Goal: Information Seeking & Learning: Learn about a topic

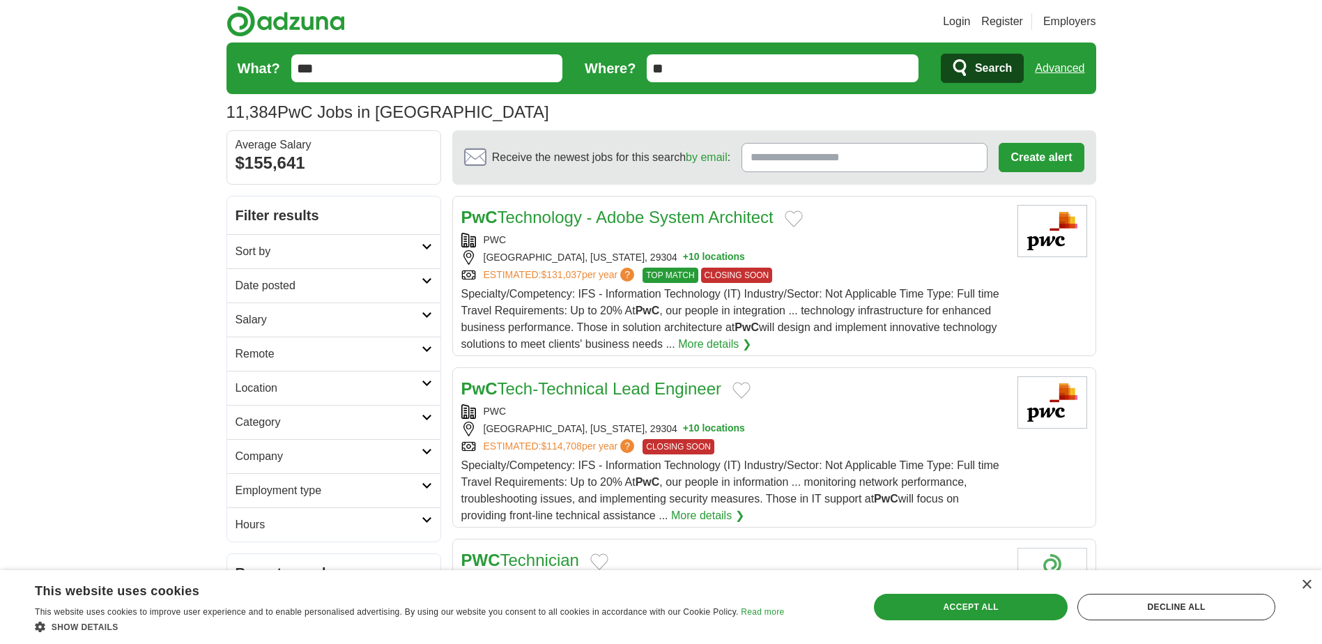
click at [423, 382] on icon at bounding box center [427, 383] width 10 height 7
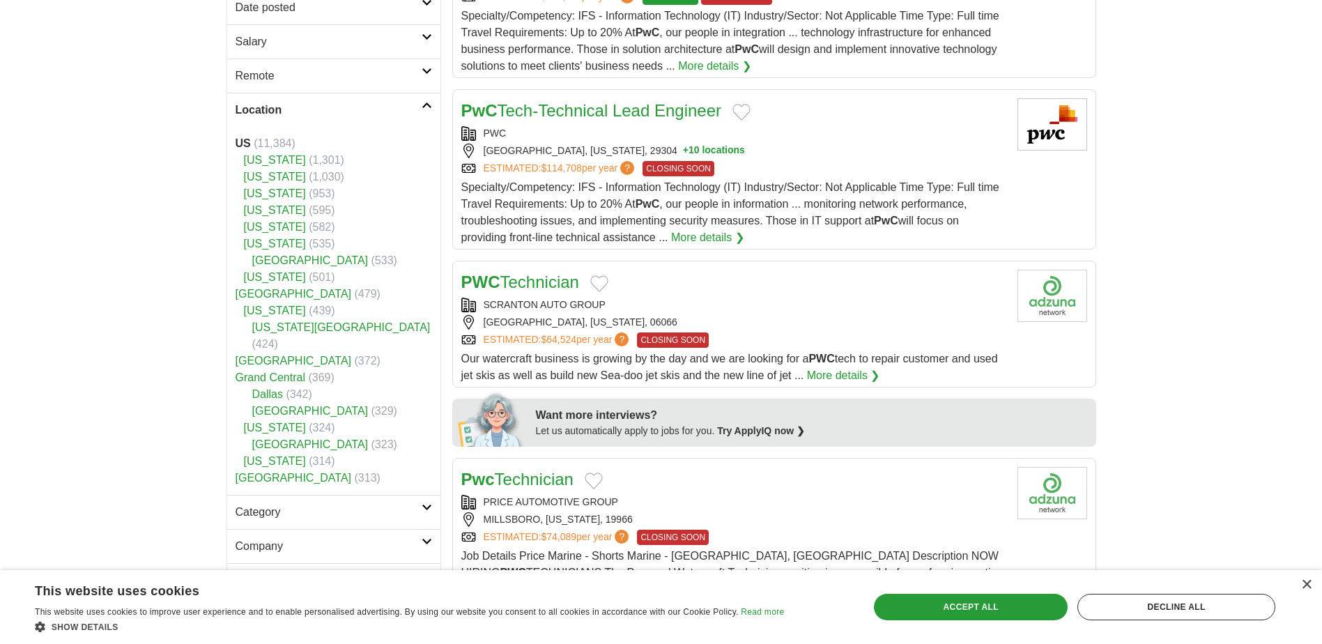
scroll to position [279, 0]
click at [419, 99] on link "Location" at bounding box center [333, 109] width 213 height 34
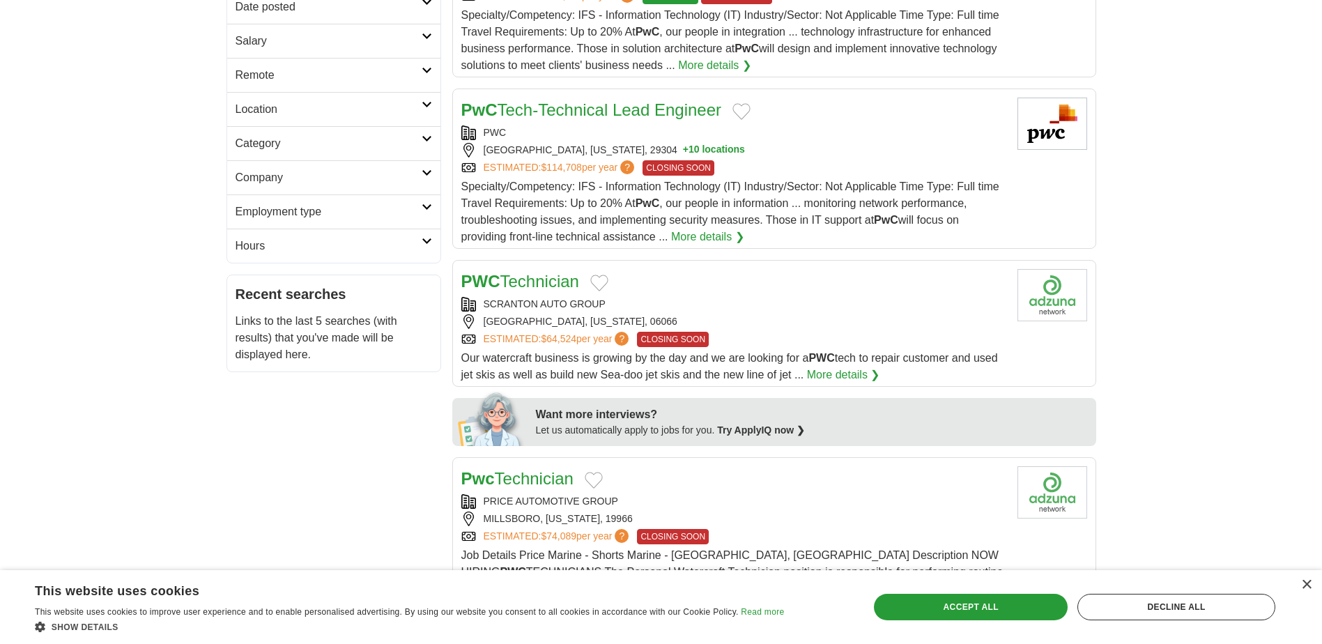
click at [417, 174] on h2 "Company" at bounding box center [329, 177] width 186 height 17
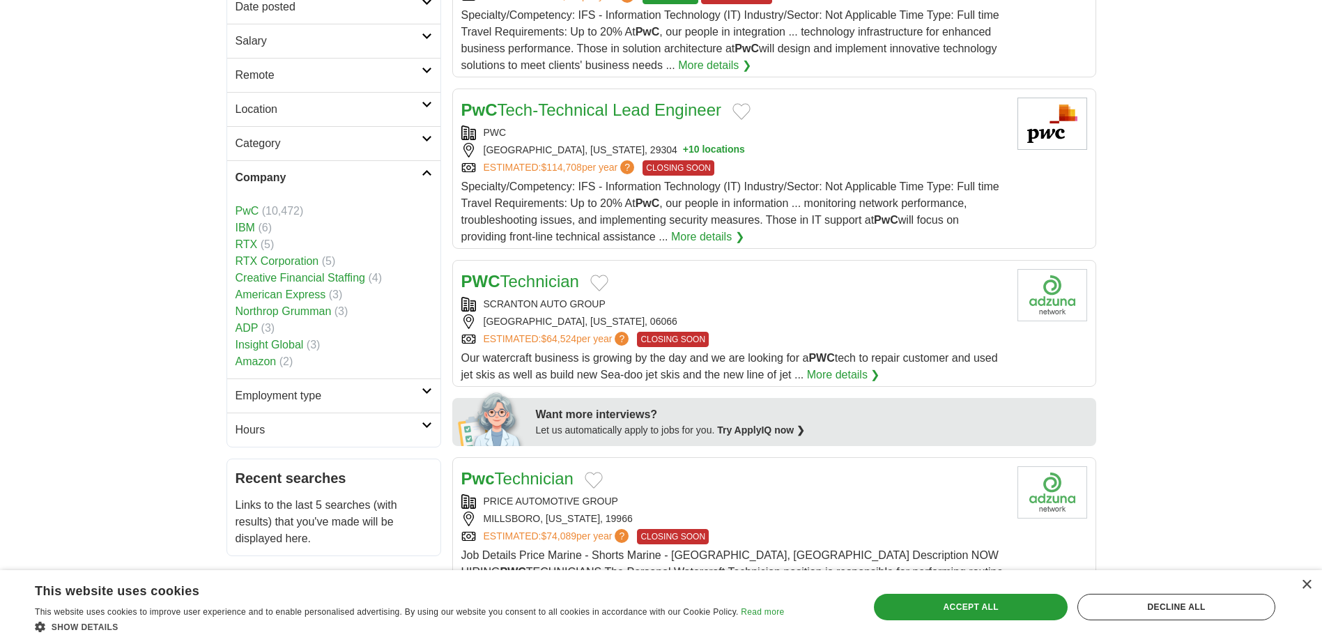
click at [422, 176] on icon at bounding box center [427, 172] width 10 height 7
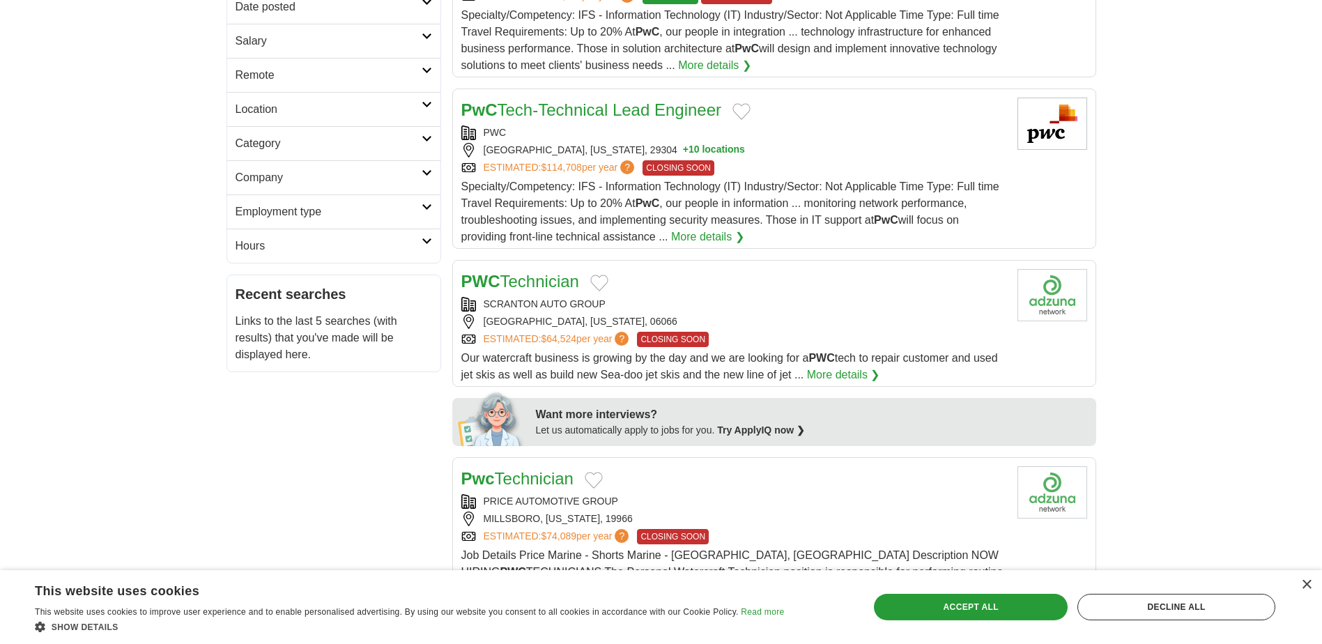
click at [415, 213] on h2 "Employment type" at bounding box center [329, 212] width 186 height 17
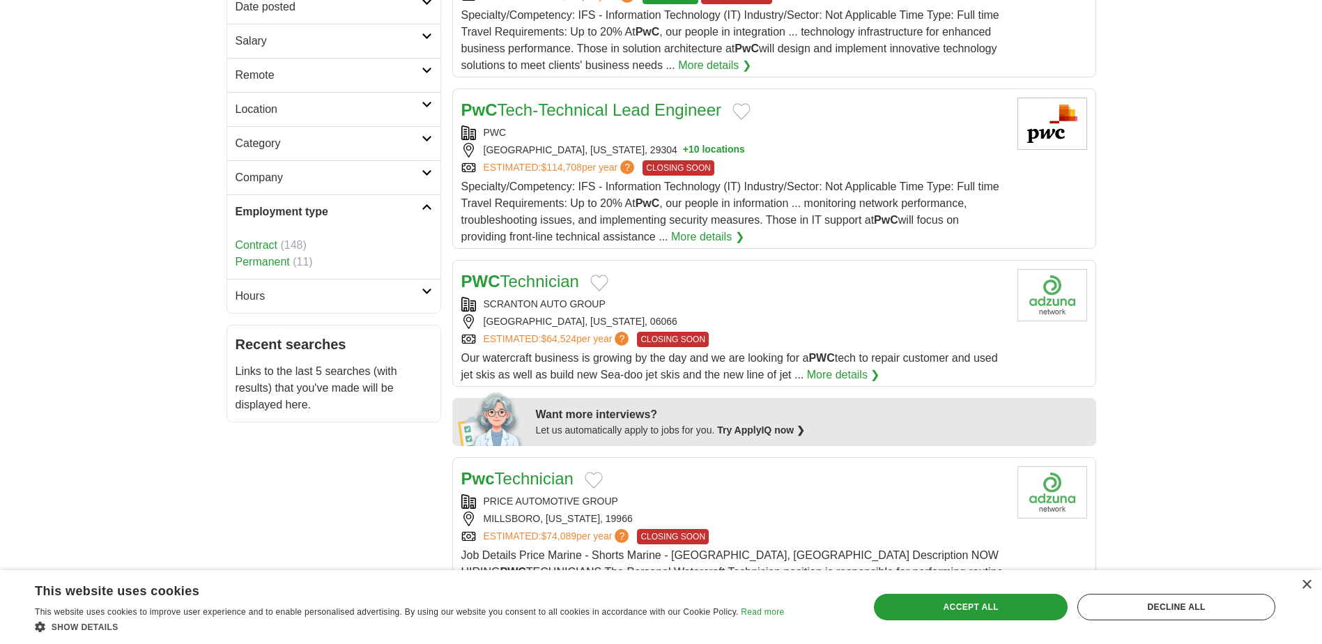
click at [415, 213] on h2 "Employment type" at bounding box center [329, 212] width 186 height 17
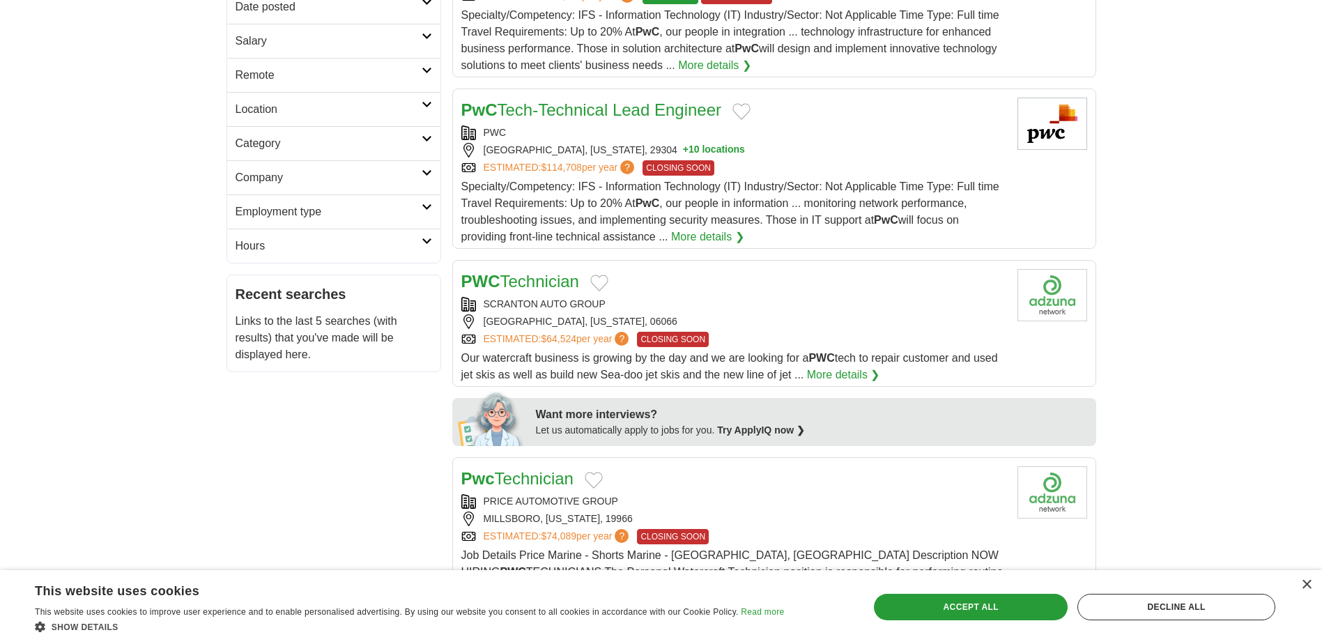
click at [422, 240] on icon at bounding box center [427, 241] width 10 height 7
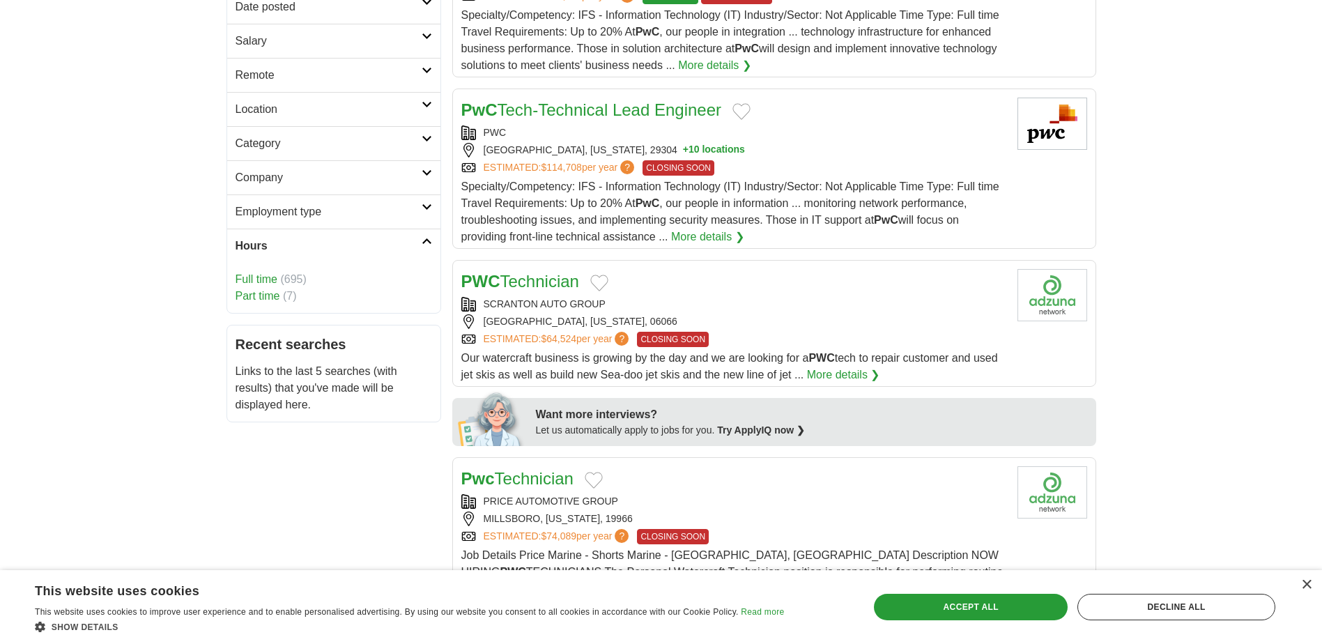
click at [421, 240] on h2 "Hours" at bounding box center [329, 246] width 186 height 17
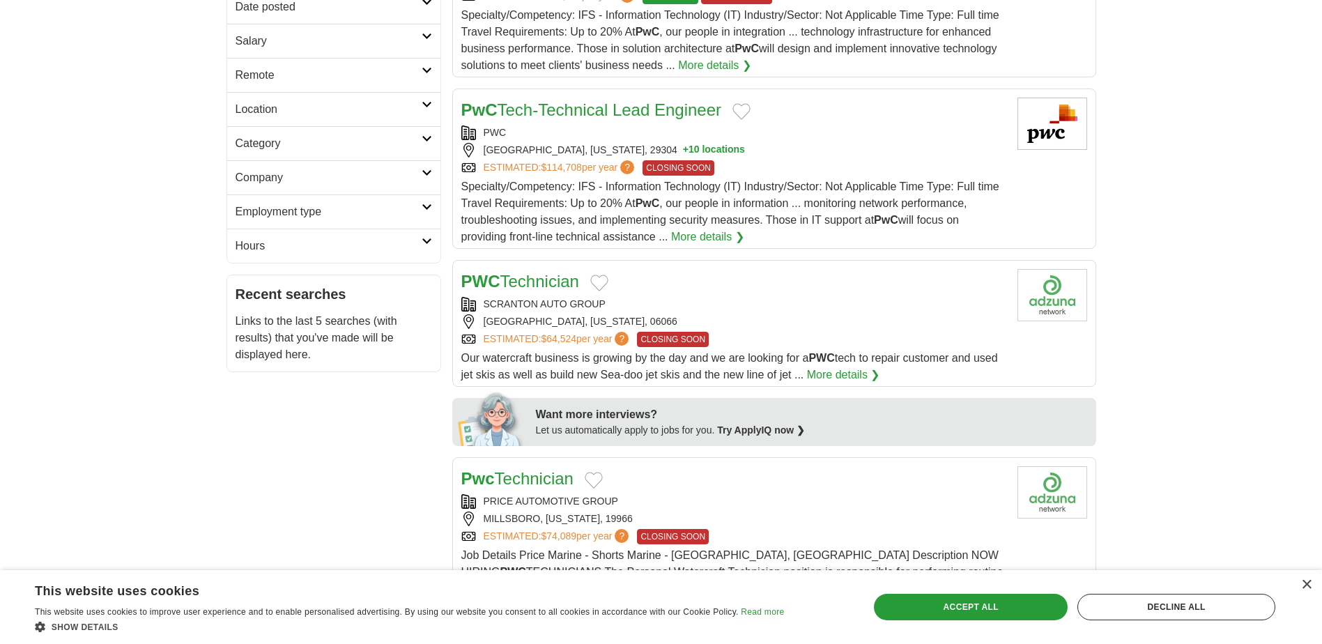
click at [420, 216] on h2 "Employment type" at bounding box center [329, 212] width 186 height 17
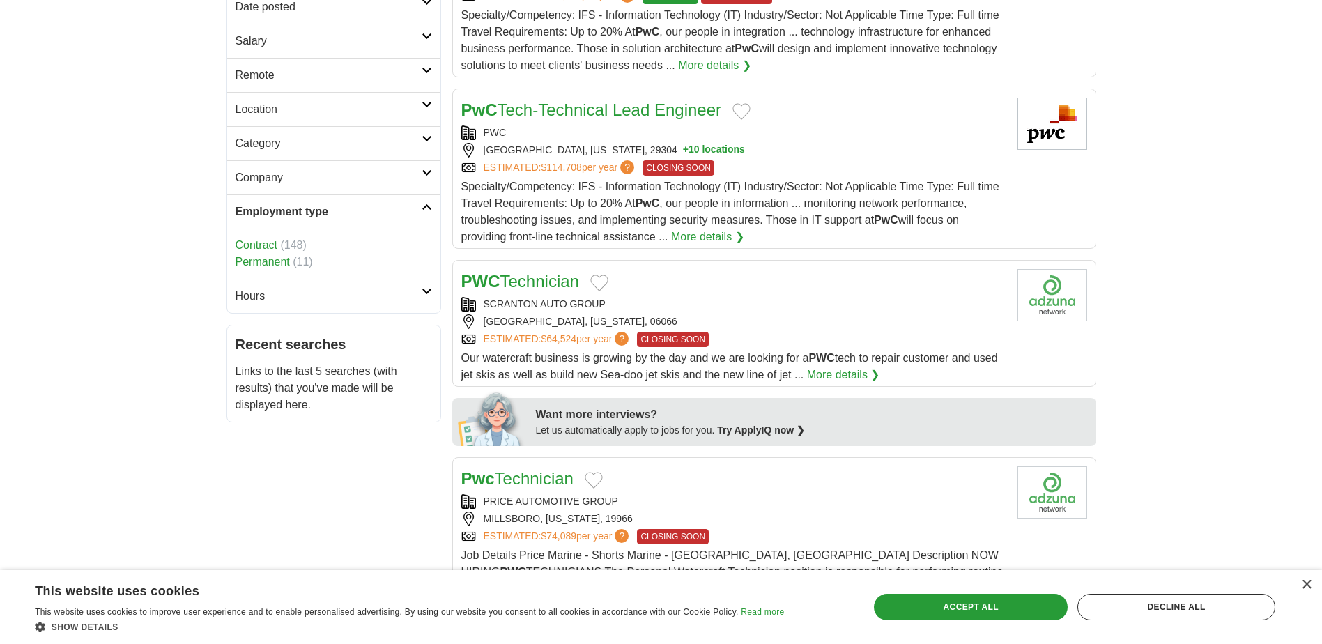
click at [420, 216] on h2 "Employment type" at bounding box center [329, 212] width 186 height 17
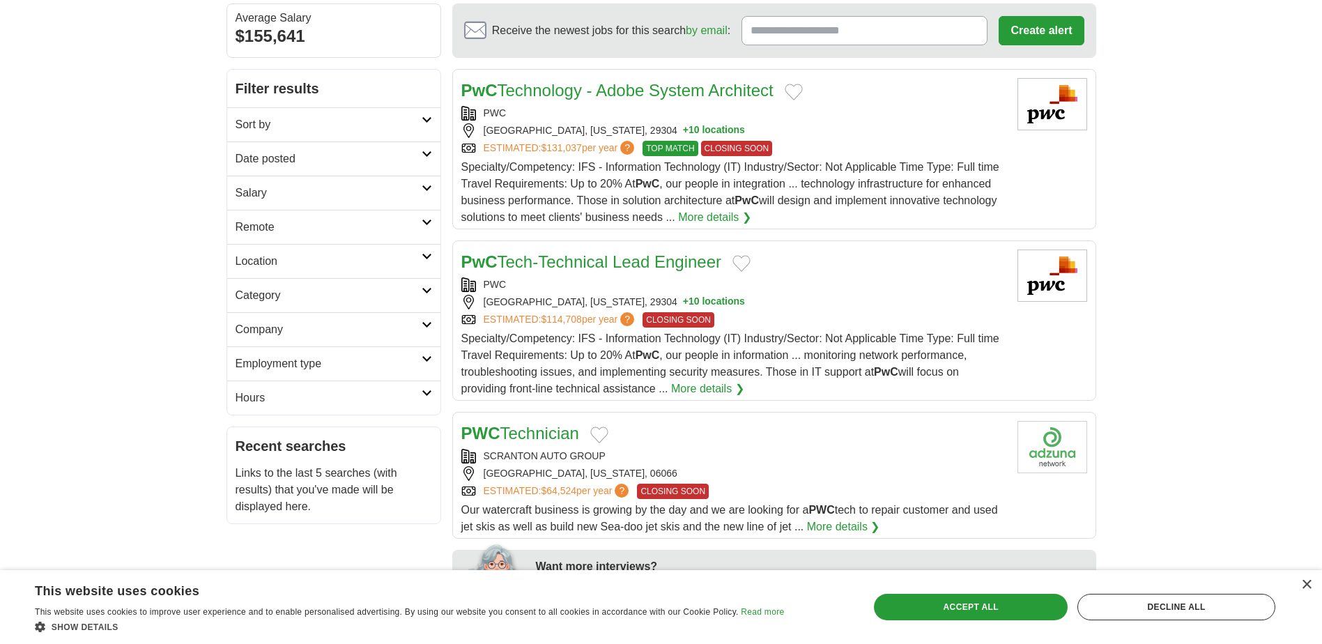
scroll to position [70, 0]
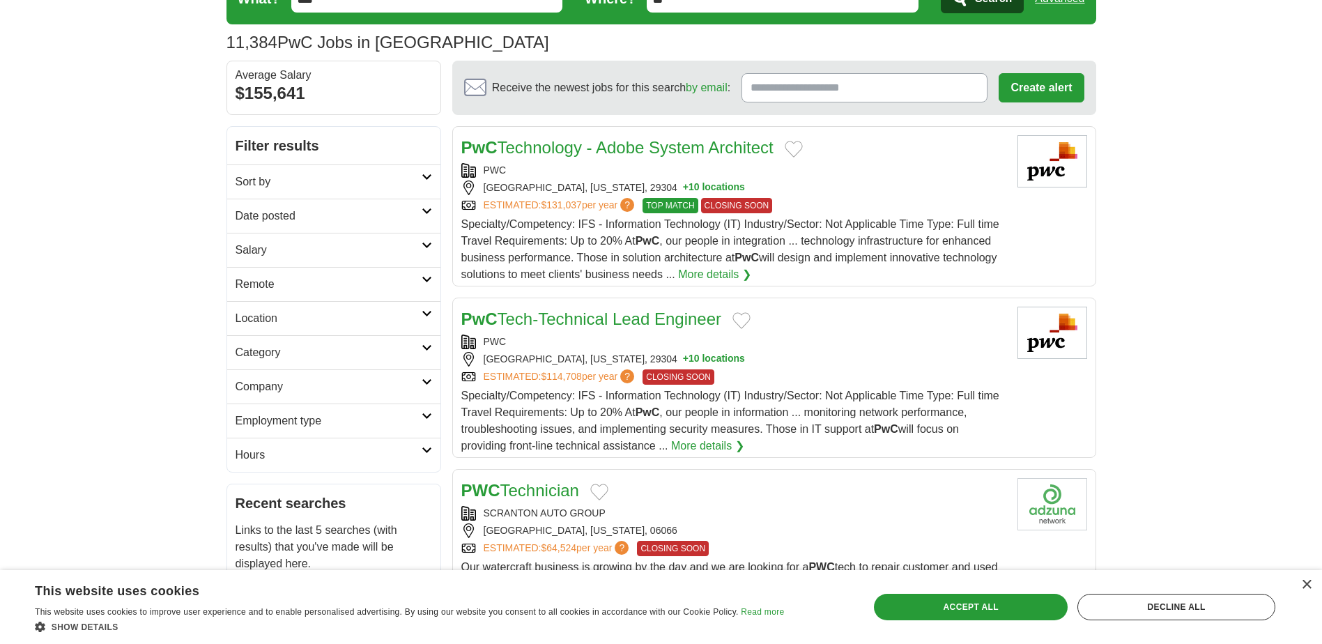
click at [422, 191] on link "Sort by" at bounding box center [333, 182] width 213 height 34
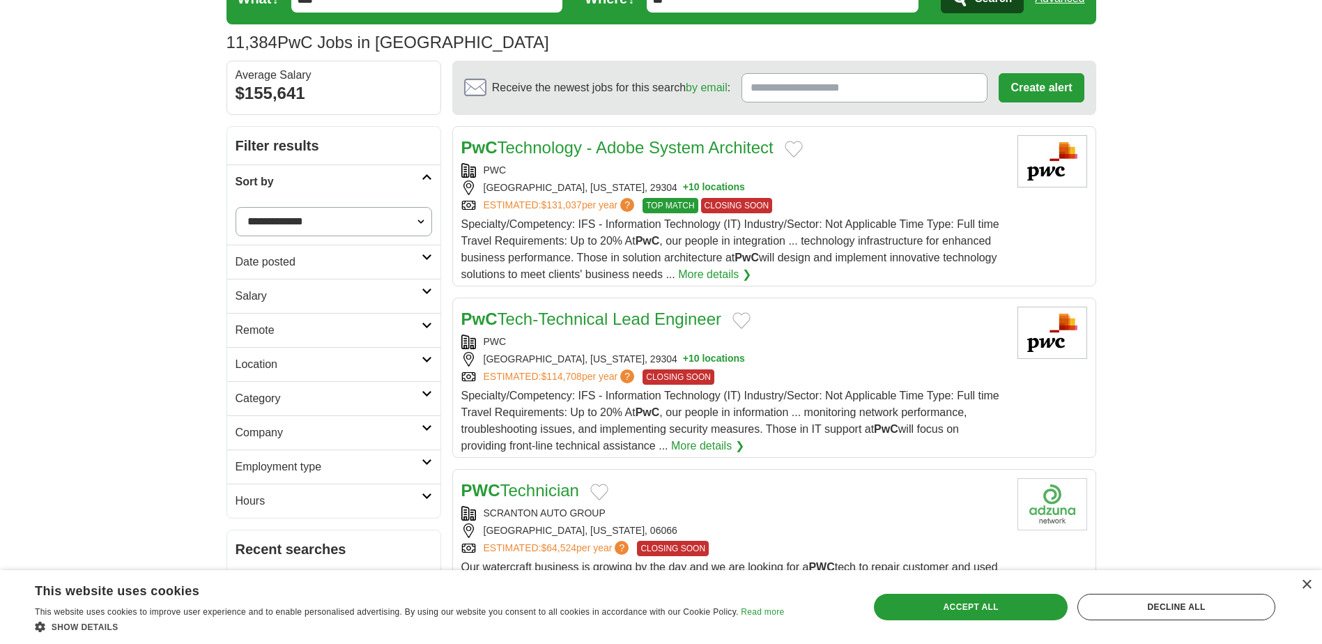
click at [422, 188] on link "Sort by" at bounding box center [333, 182] width 213 height 34
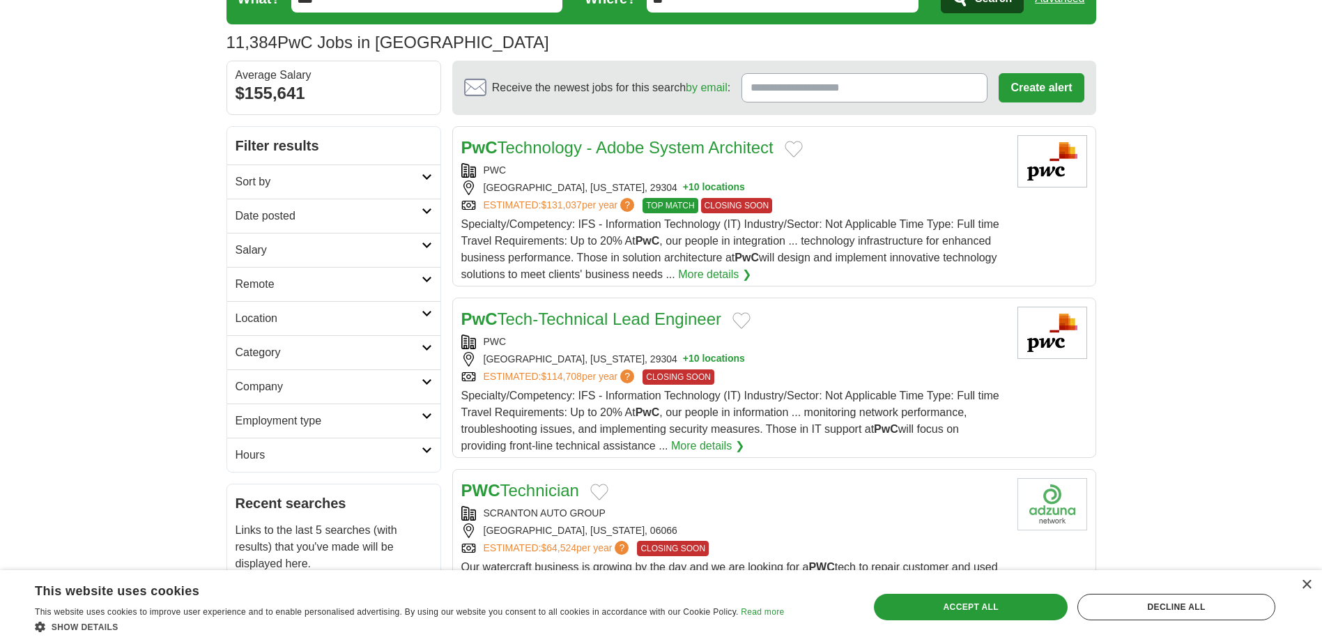
click at [420, 207] on link "Date posted" at bounding box center [333, 216] width 213 height 34
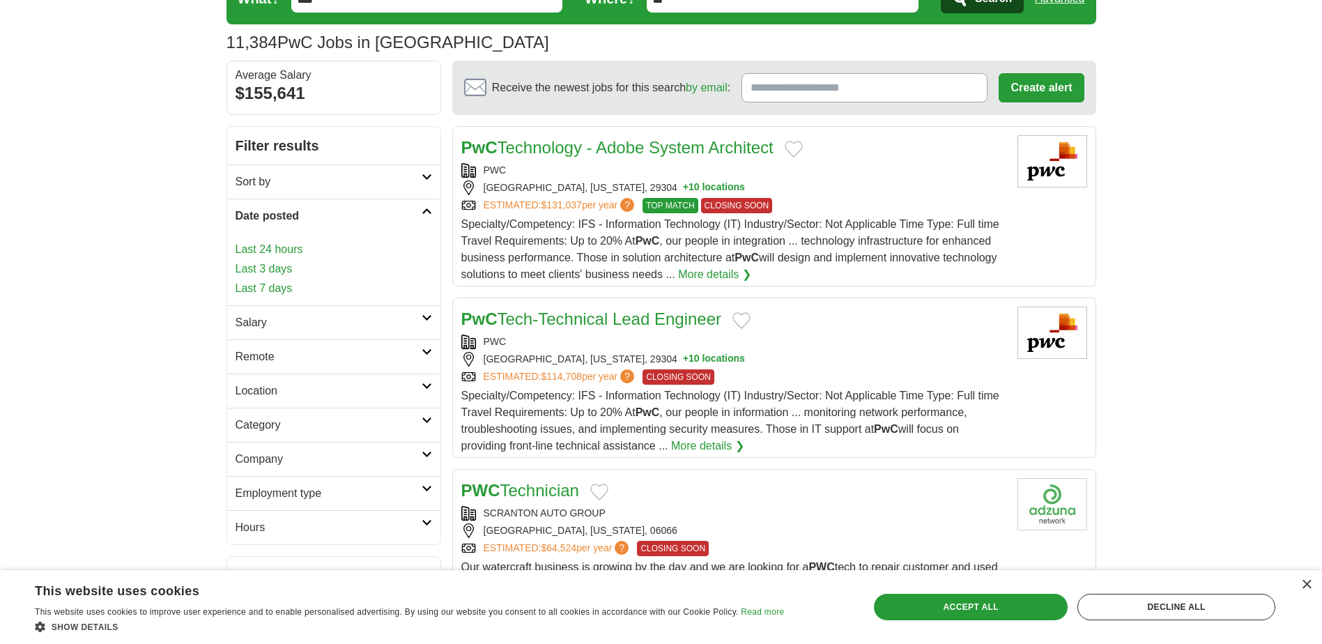
click at [420, 207] on link "Date posted" at bounding box center [333, 216] width 213 height 34
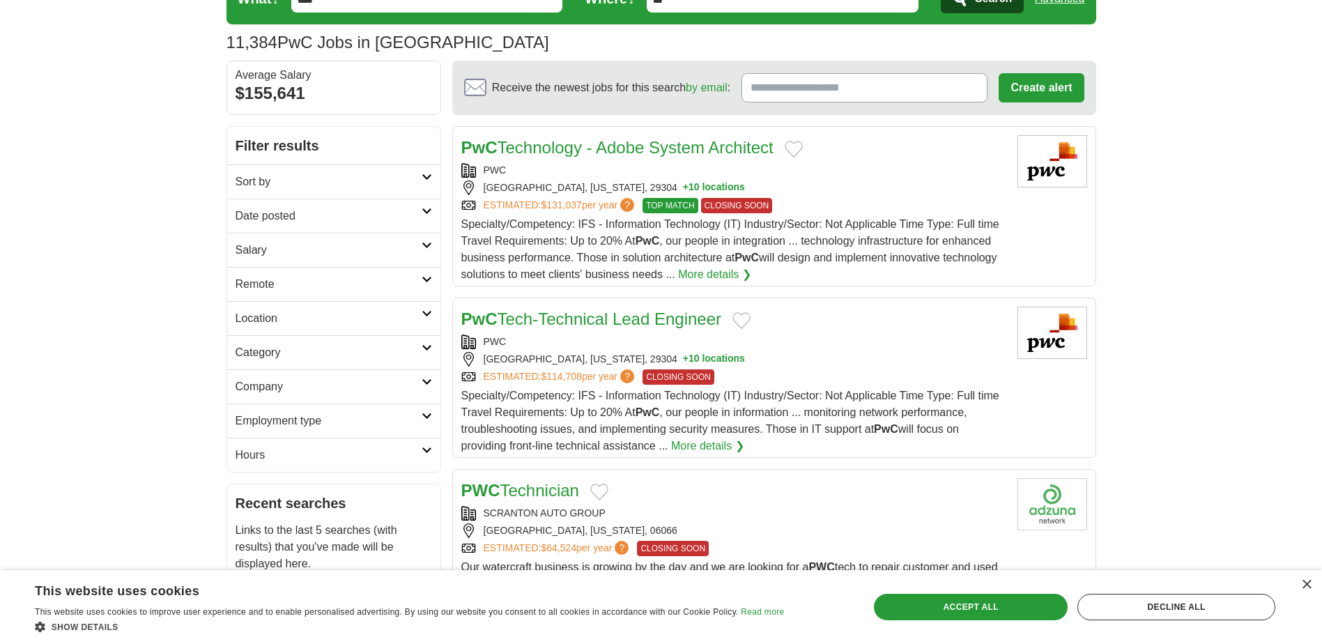
click at [419, 250] on h2 "Salary" at bounding box center [329, 250] width 186 height 17
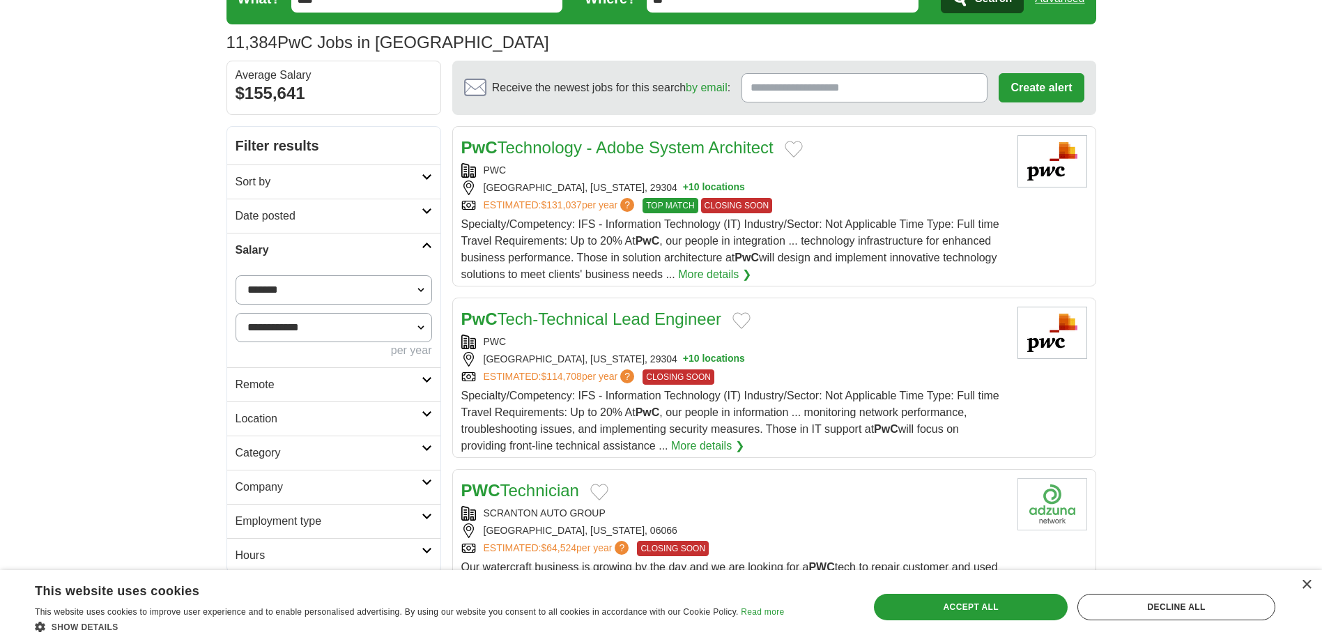
click at [419, 250] on h2 "Salary" at bounding box center [329, 250] width 186 height 17
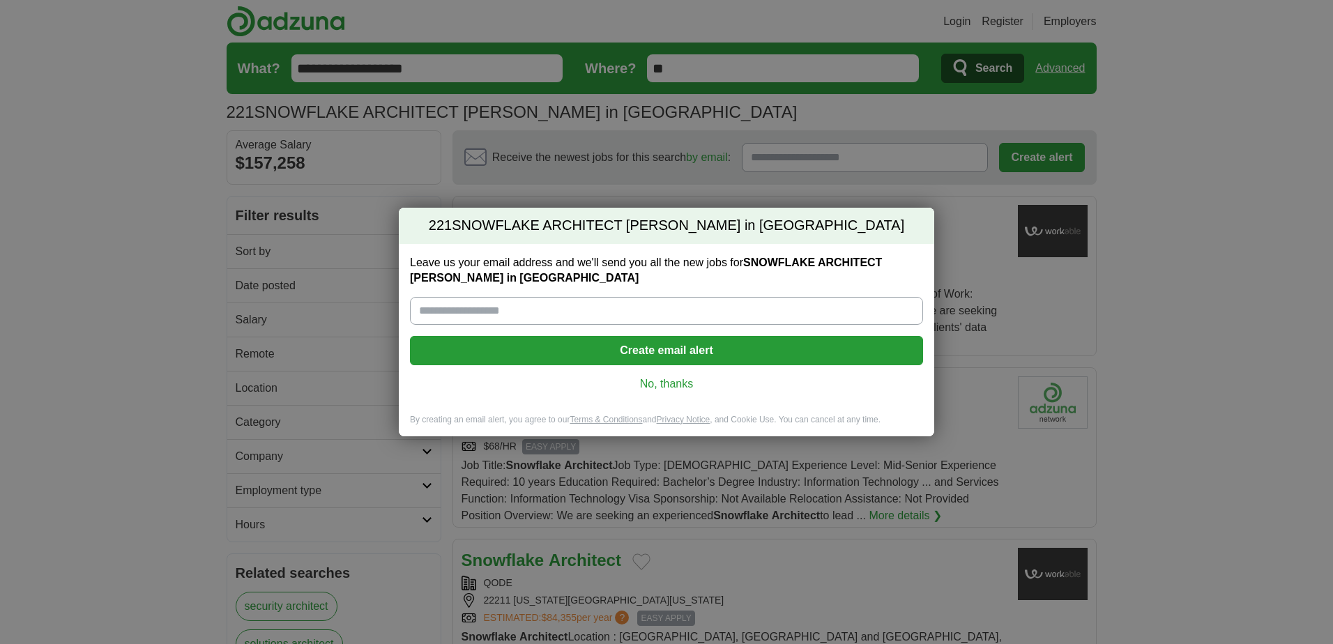
click at [667, 376] on link "No, thanks" at bounding box center [666, 383] width 491 height 15
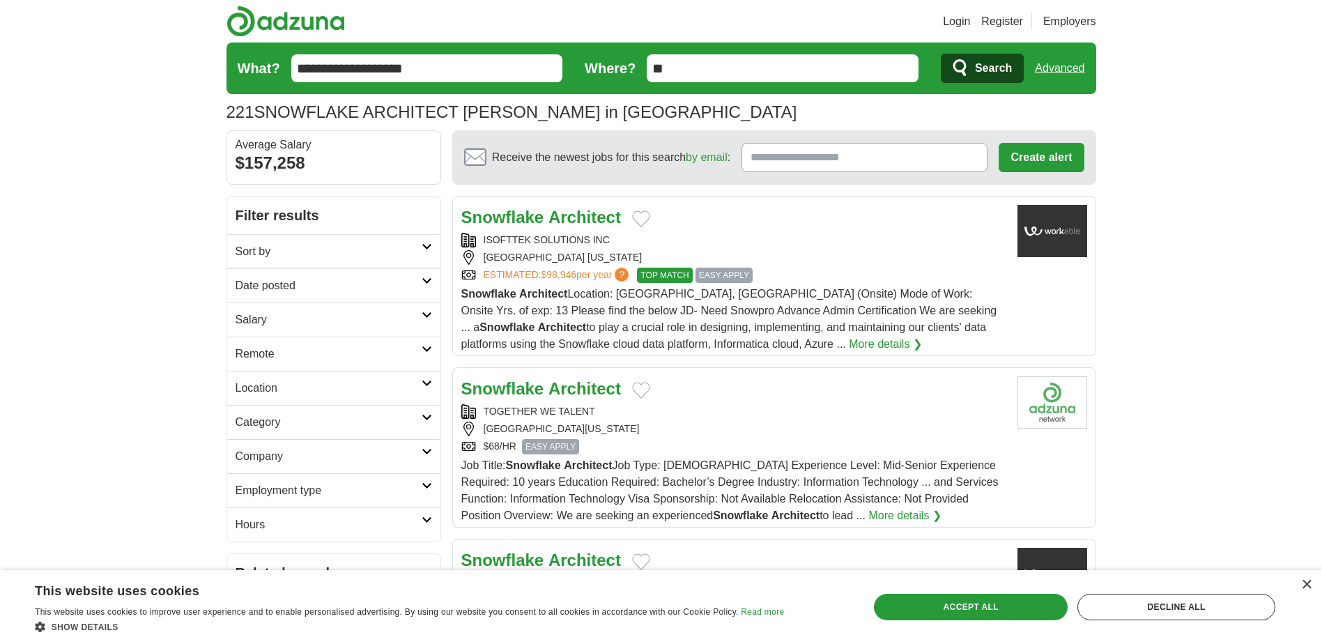
click at [406, 386] on h2 "Location" at bounding box center [329, 388] width 186 height 17
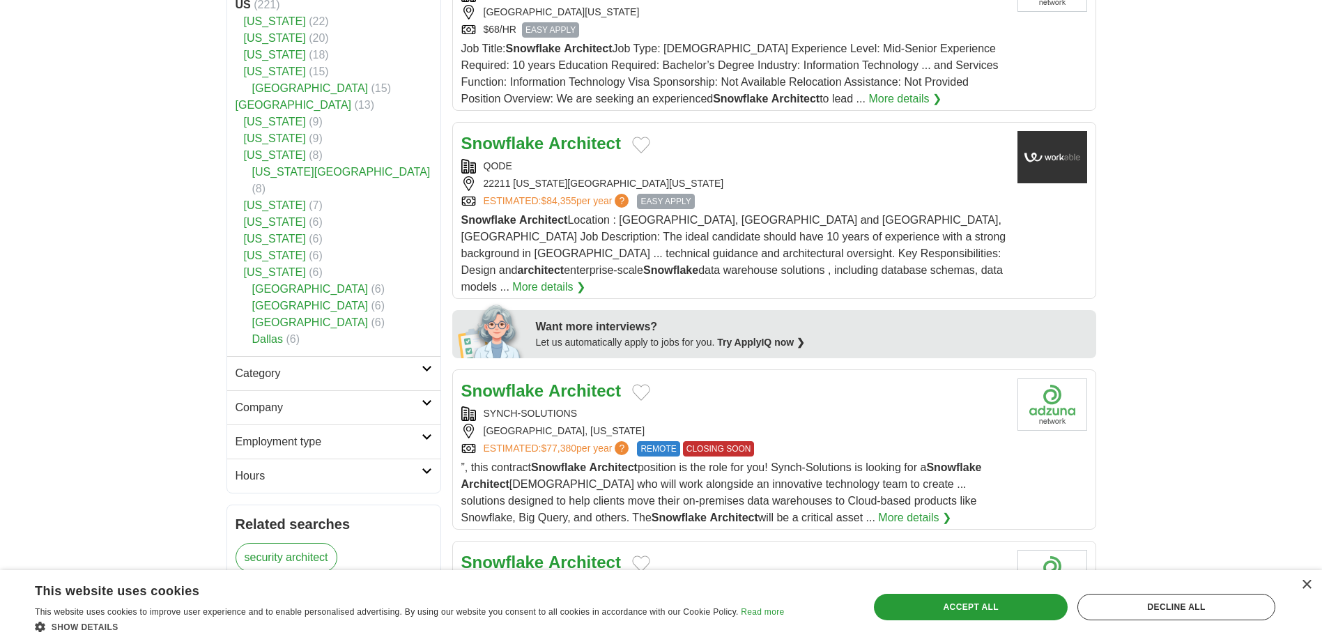
scroll to position [418, 0]
click at [413, 367] on link "Category" at bounding box center [333, 372] width 213 height 34
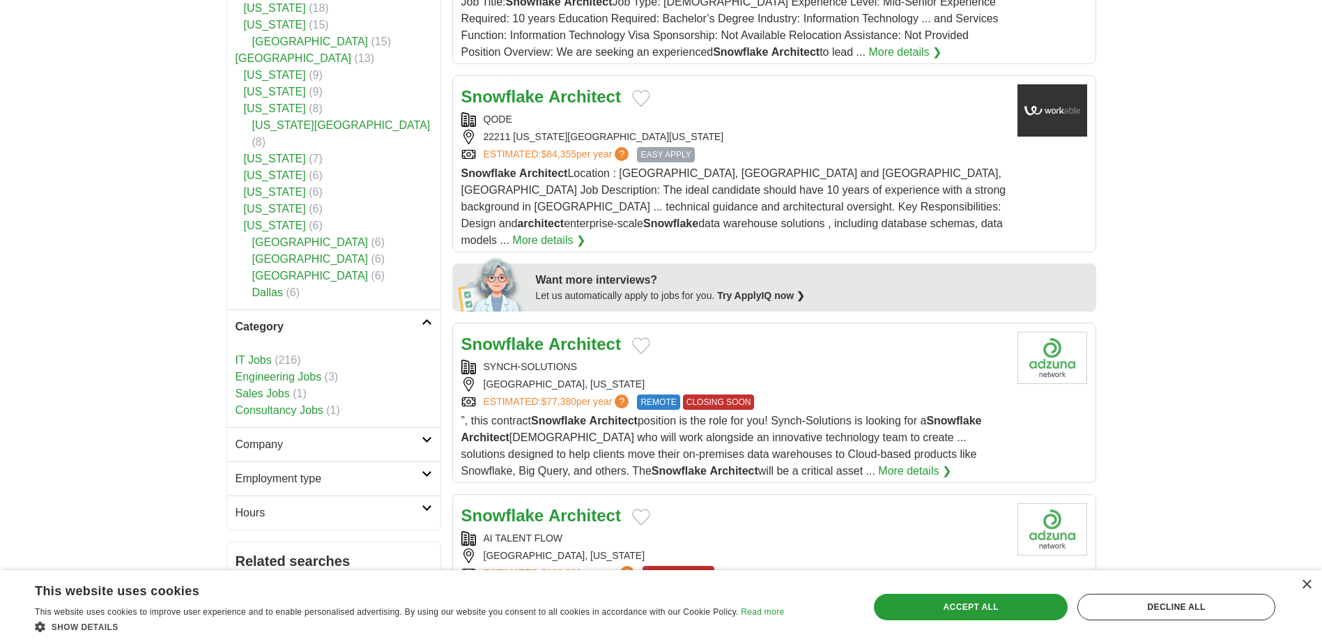
scroll to position [488, 0]
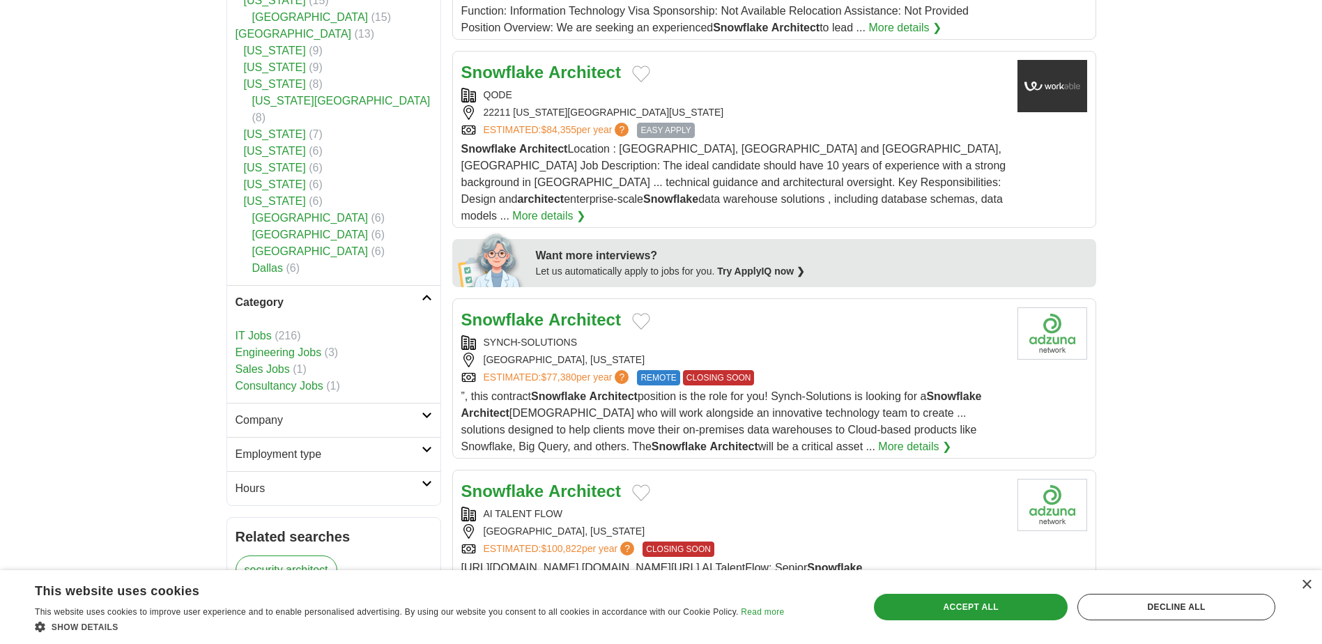
click at [420, 412] on h2 "Company" at bounding box center [329, 420] width 186 height 17
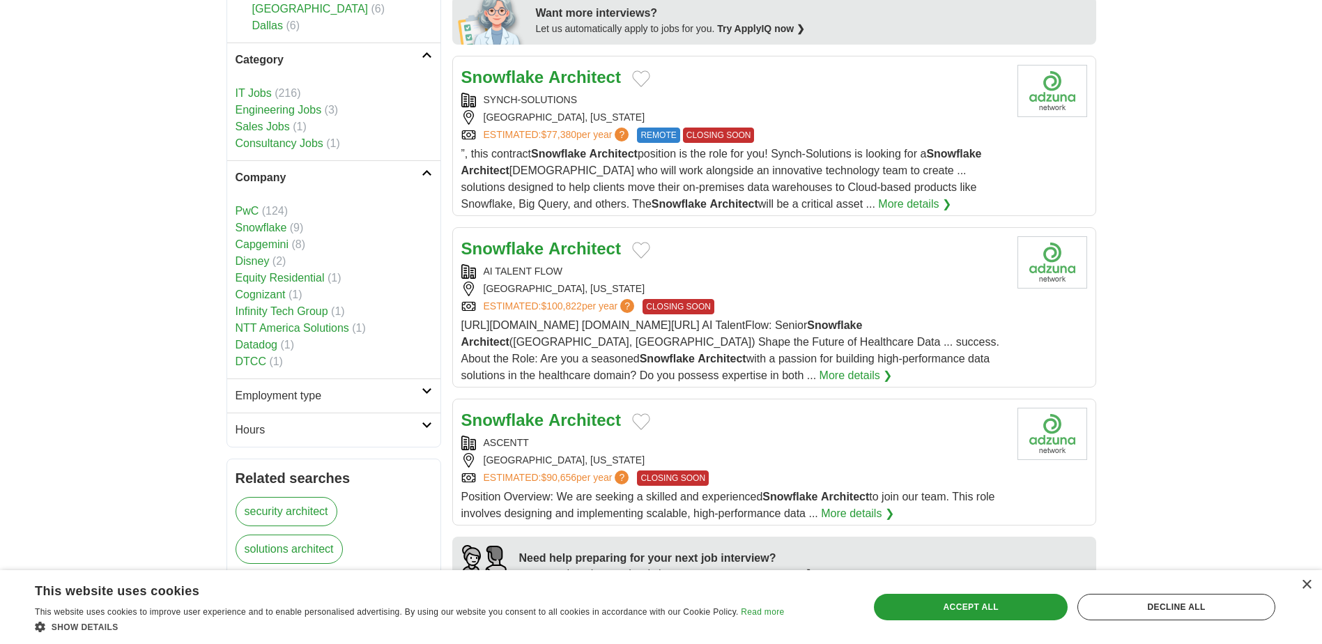
scroll to position [767, 0]
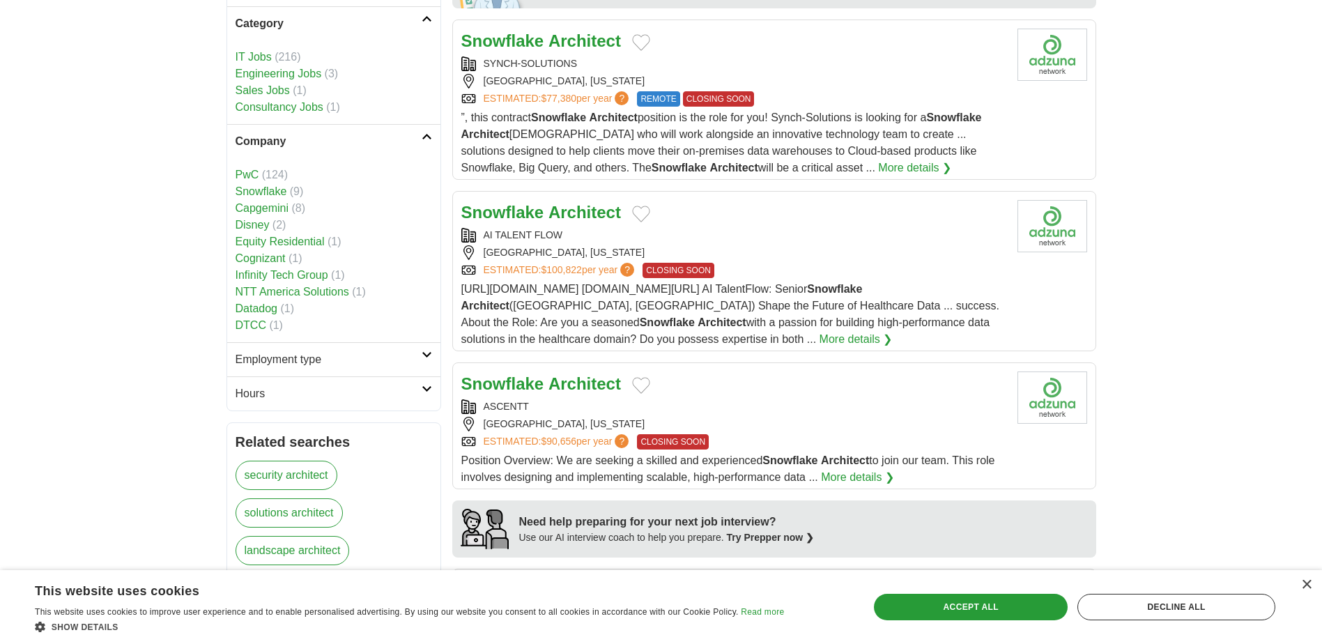
click at [326, 286] on link "NTT America Solutions" at bounding box center [293, 292] width 114 height 12
